Goal: Find specific page/section: Find specific page/section

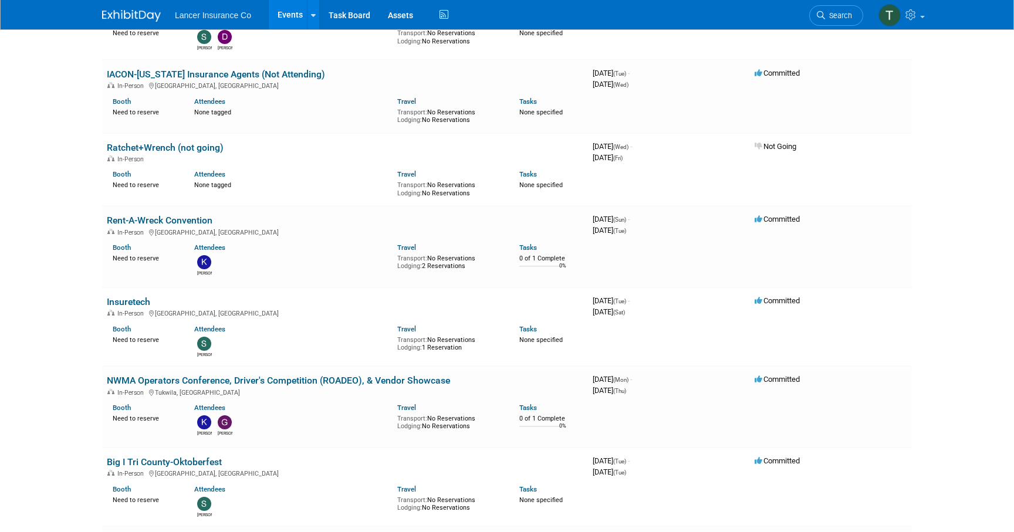
scroll to position [739, 0]
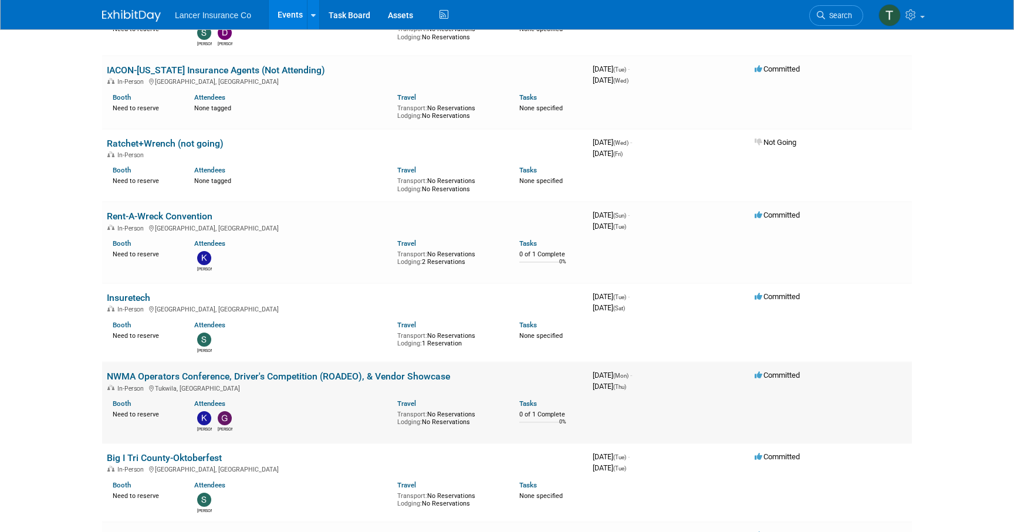
click at [193, 371] on link "NWMA Operators Conference, Driver's Competition (ROADEO), & Vendor Showcase" at bounding box center [278, 376] width 343 height 11
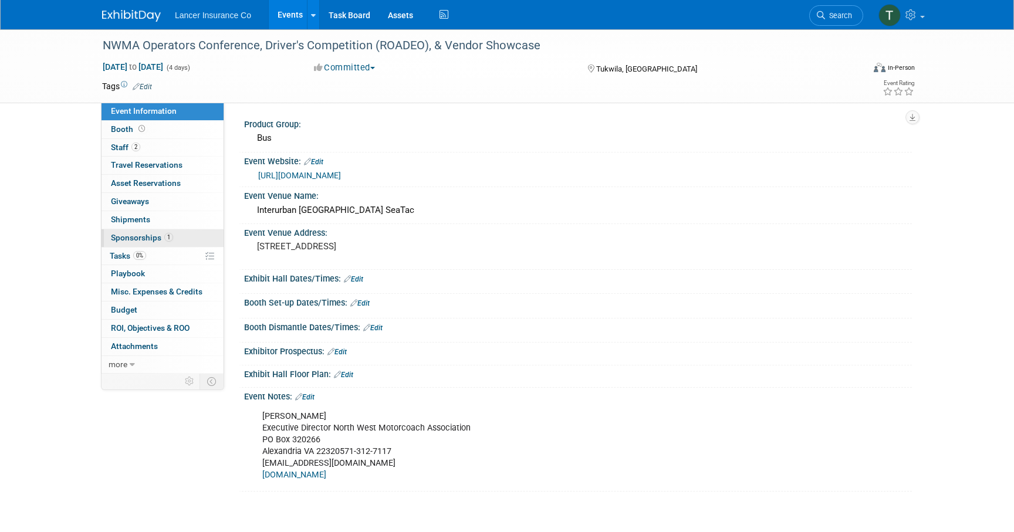
click at [148, 235] on span "Sponsorships 1" at bounding box center [142, 237] width 62 height 9
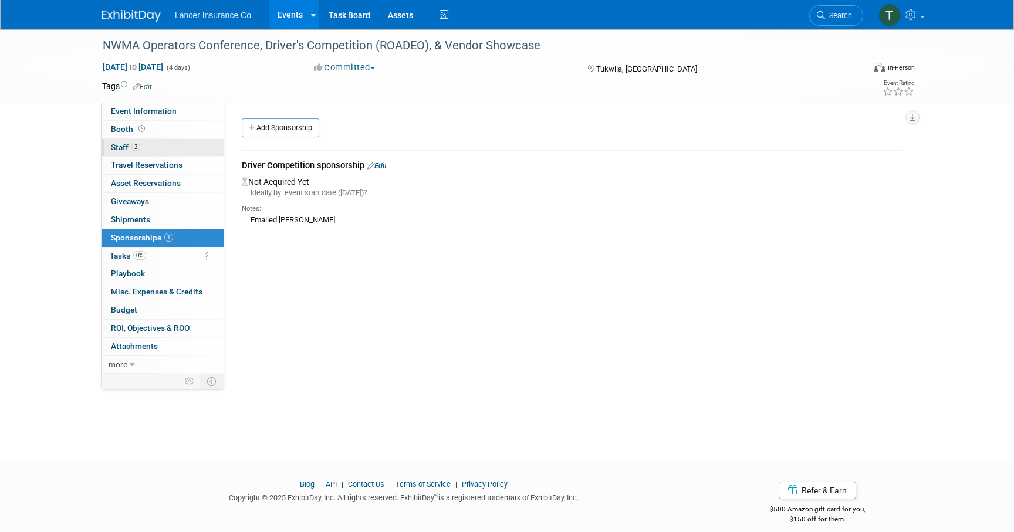
click at [126, 149] on span "Staff 2" at bounding box center [125, 147] width 29 height 9
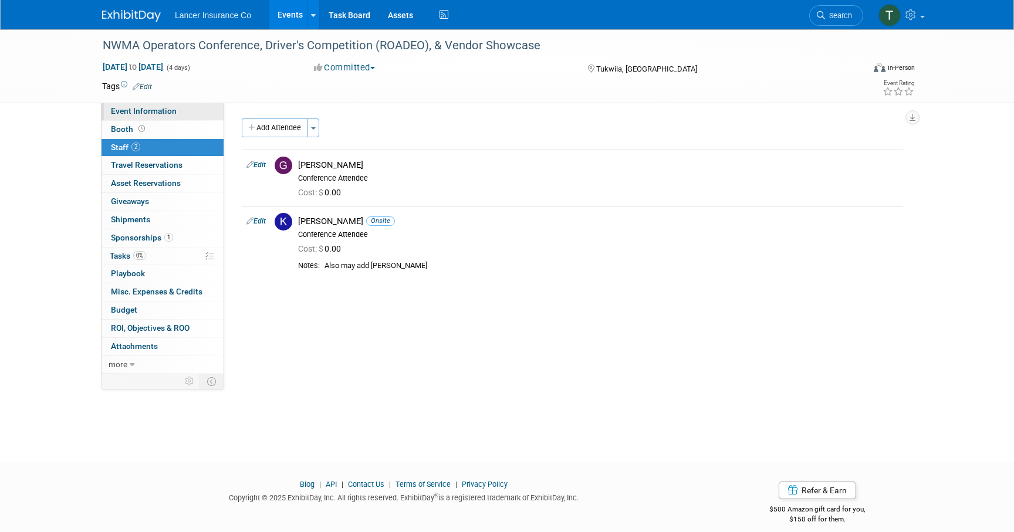
click at [133, 115] on span "Event Information" at bounding box center [144, 110] width 66 height 9
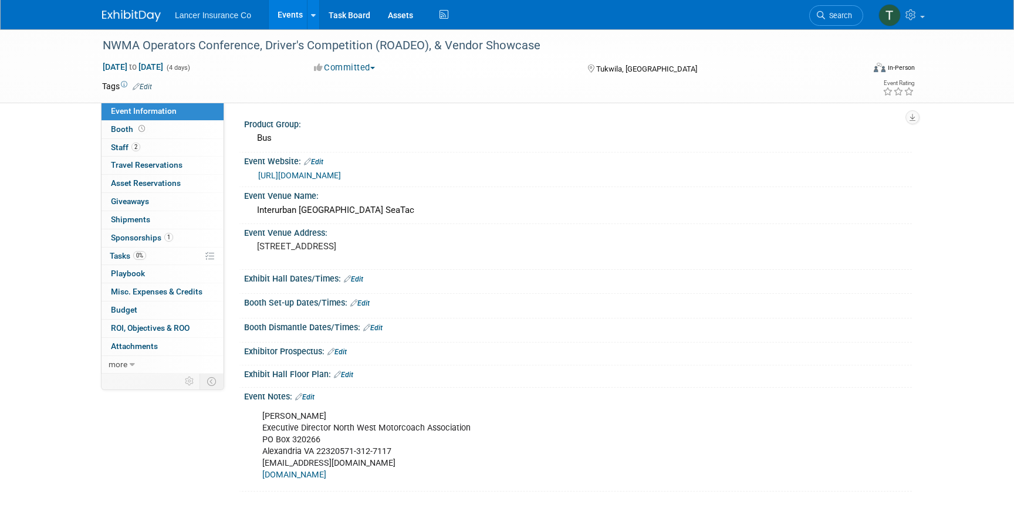
click at [306, 175] on link "[URL][DOMAIN_NAME]" at bounding box center [299, 175] width 83 height 9
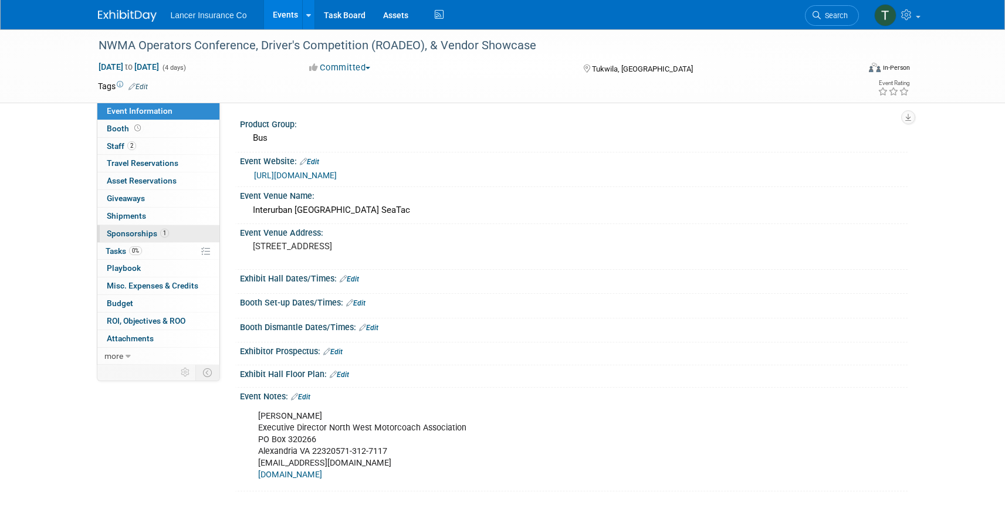
click at [118, 229] on span "Sponsorships 1" at bounding box center [138, 233] width 62 height 9
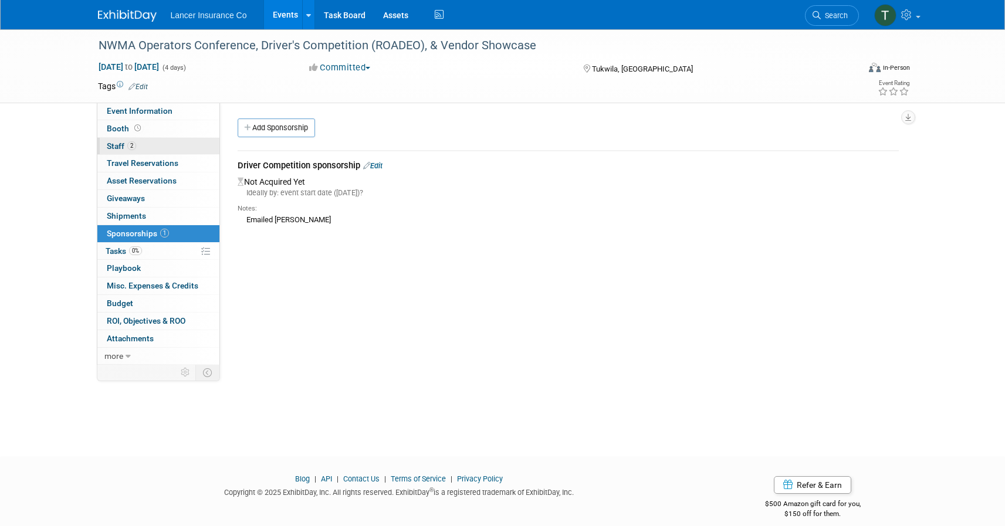
click at [120, 147] on span "Staff 2" at bounding box center [121, 145] width 29 height 9
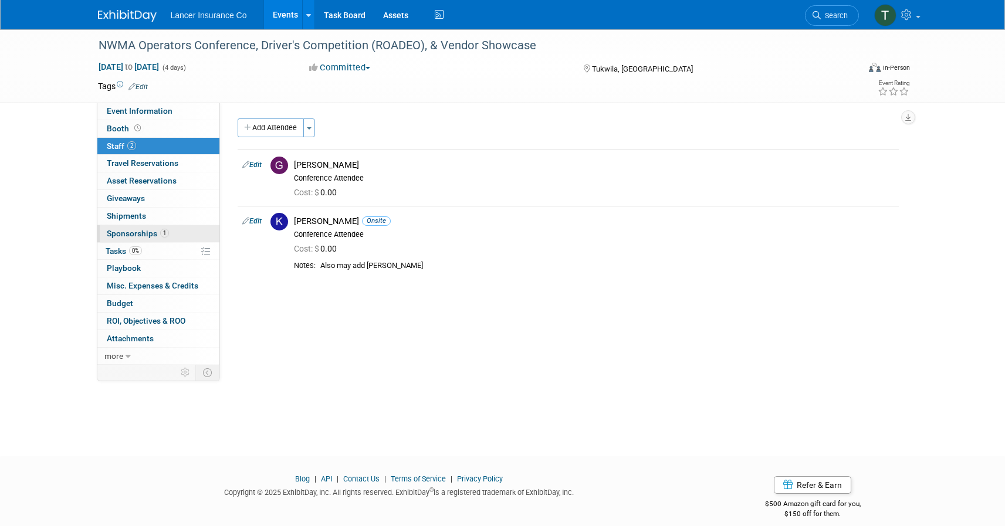
click at [136, 231] on span "Sponsorships 1" at bounding box center [138, 233] width 62 height 9
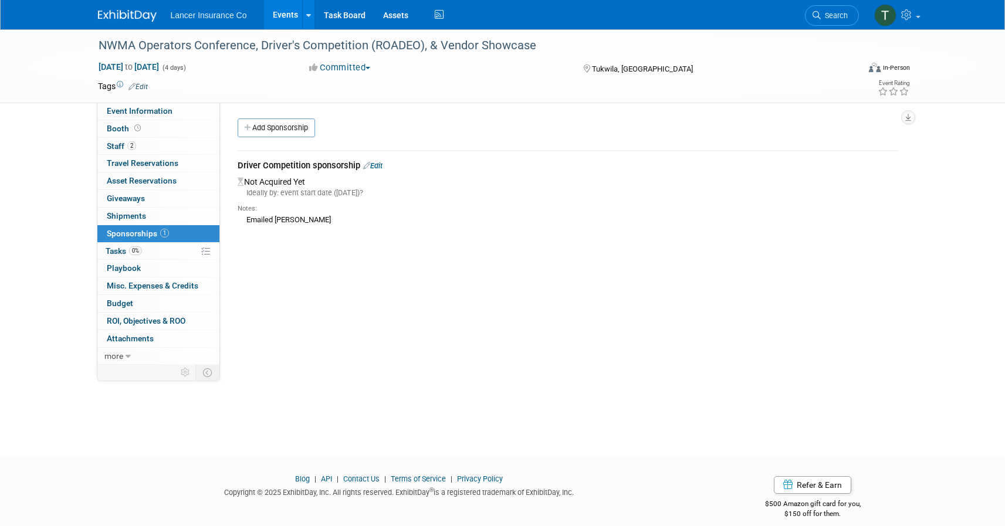
click at [374, 165] on link "Edit" at bounding box center [372, 165] width 19 height 9
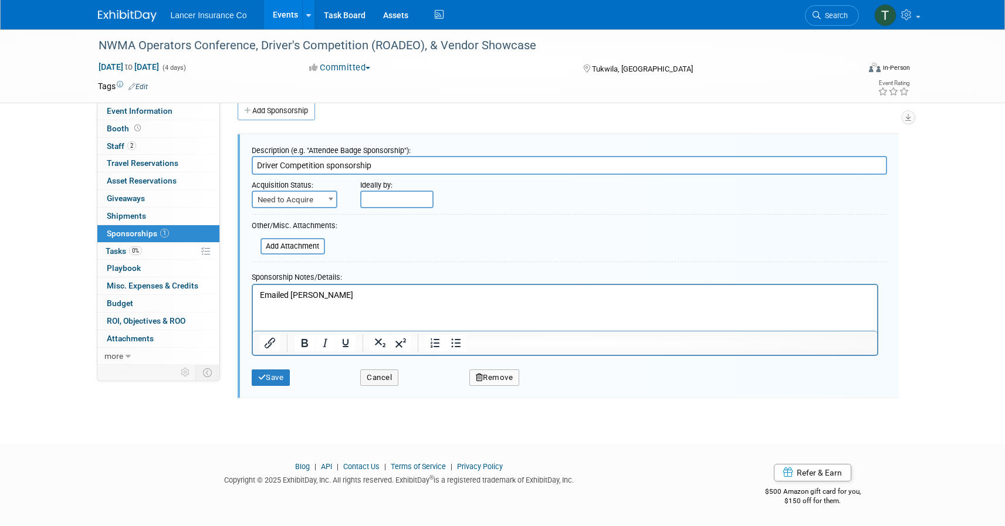
click at [322, 301] on html "Emailed Mary" at bounding box center [564, 293] width 624 height 16
